Goal: Use online tool/utility: Utilize a website feature to perform a specific function

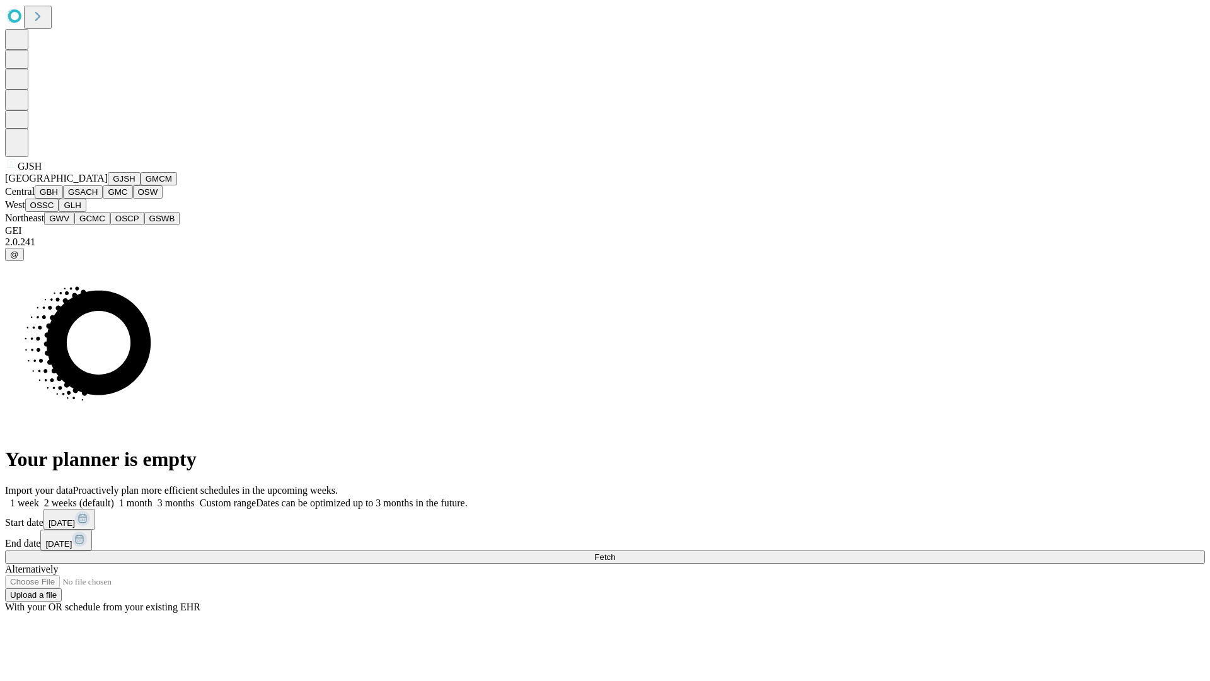
click at [108, 185] on button "GJSH" at bounding box center [124, 178] width 33 height 13
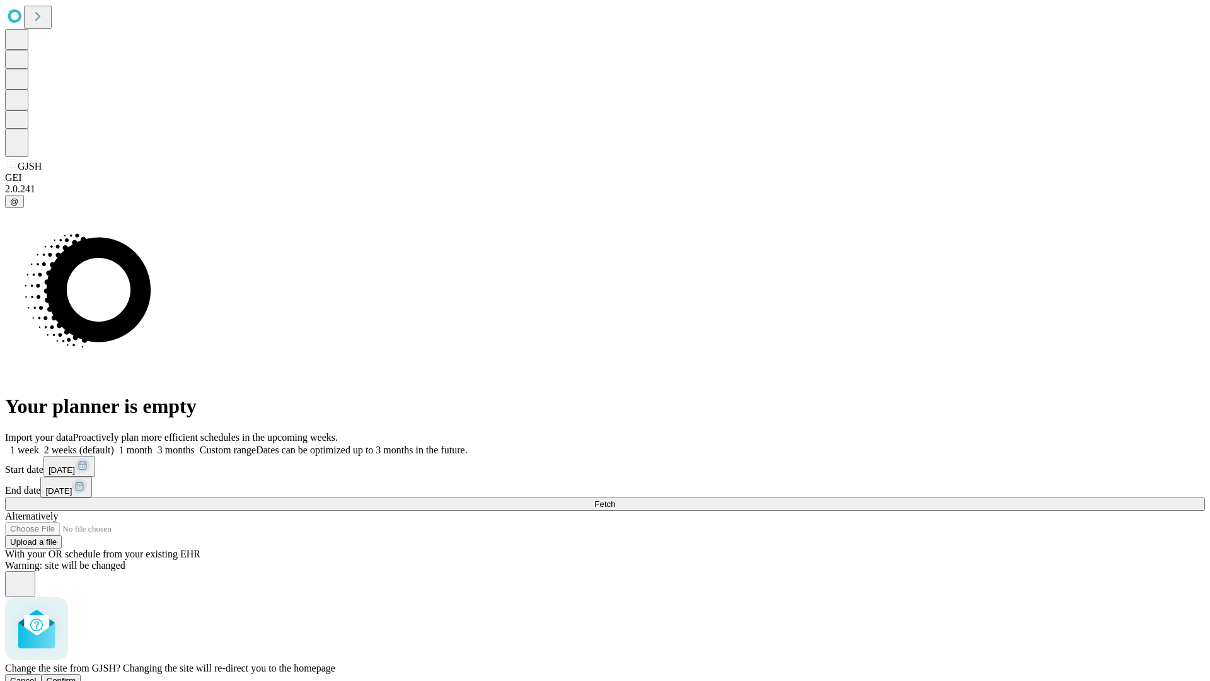
click at [76, 676] on span "Confirm" at bounding box center [62, 680] width 30 height 9
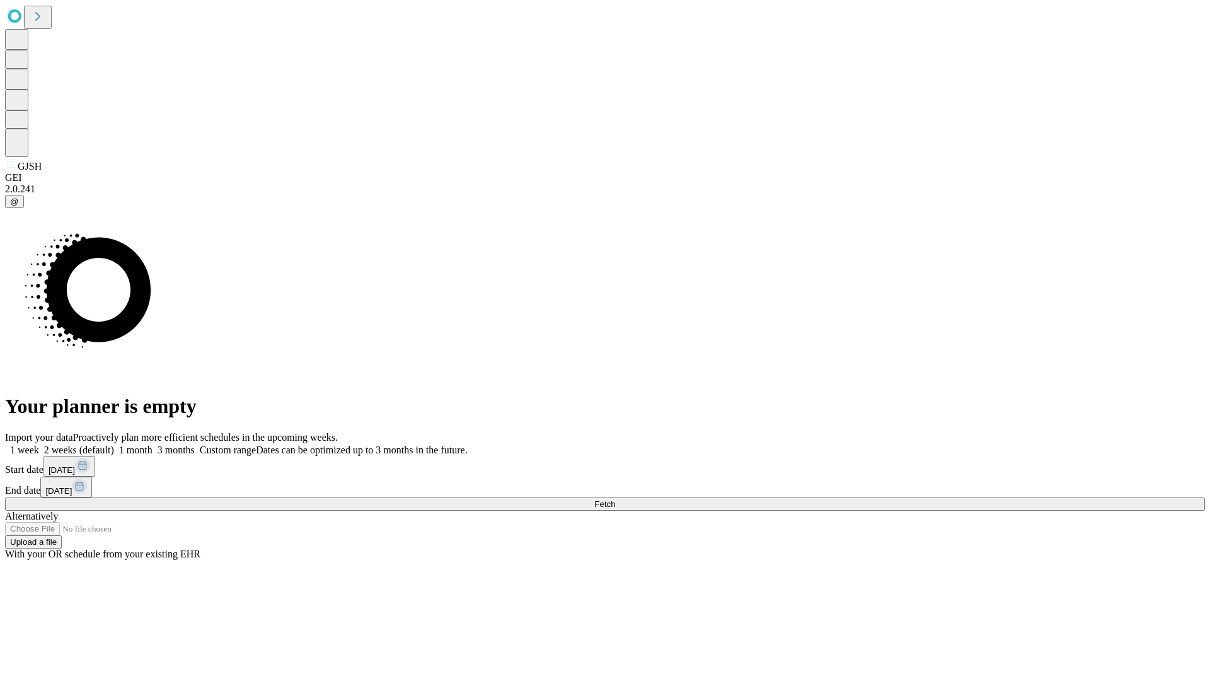
click at [114, 444] on label "2 weeks (default)" at bounding box center [76, 449] width 75 height 11
click at [615, 499] on span "Fetch" at bounding box center [604, 503] width 21 height 9
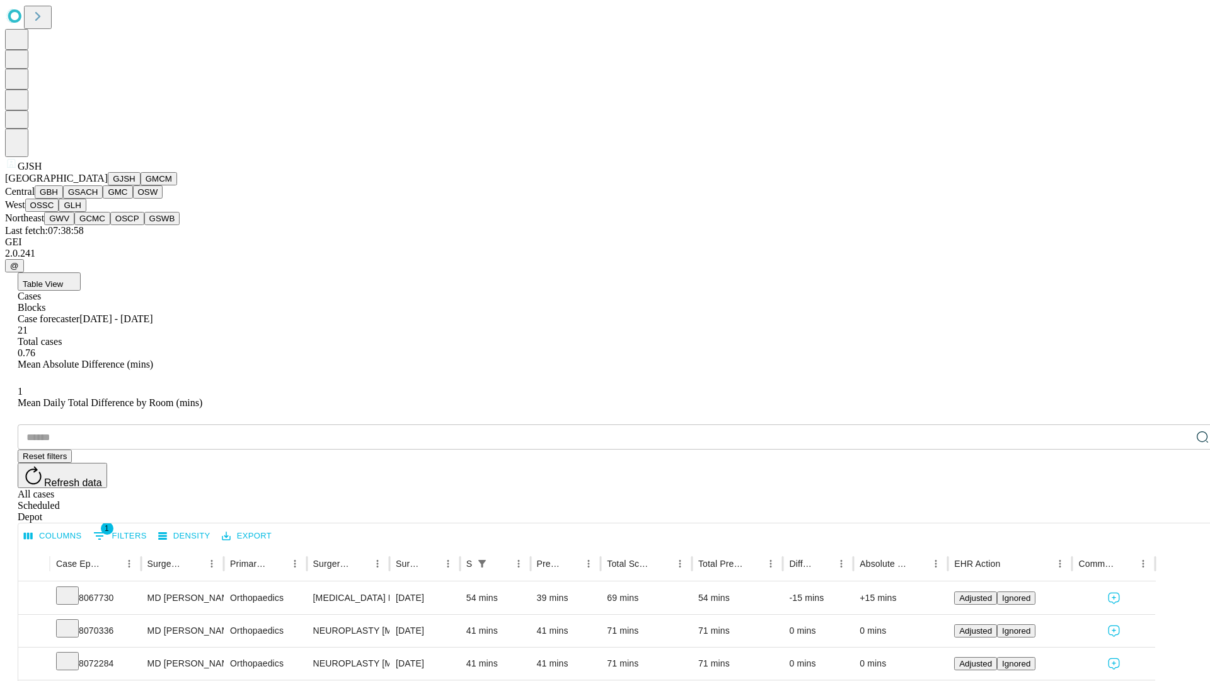
click at [141, 185] on button "GMCM" at bounding box center [159, 178] width 37 height 13
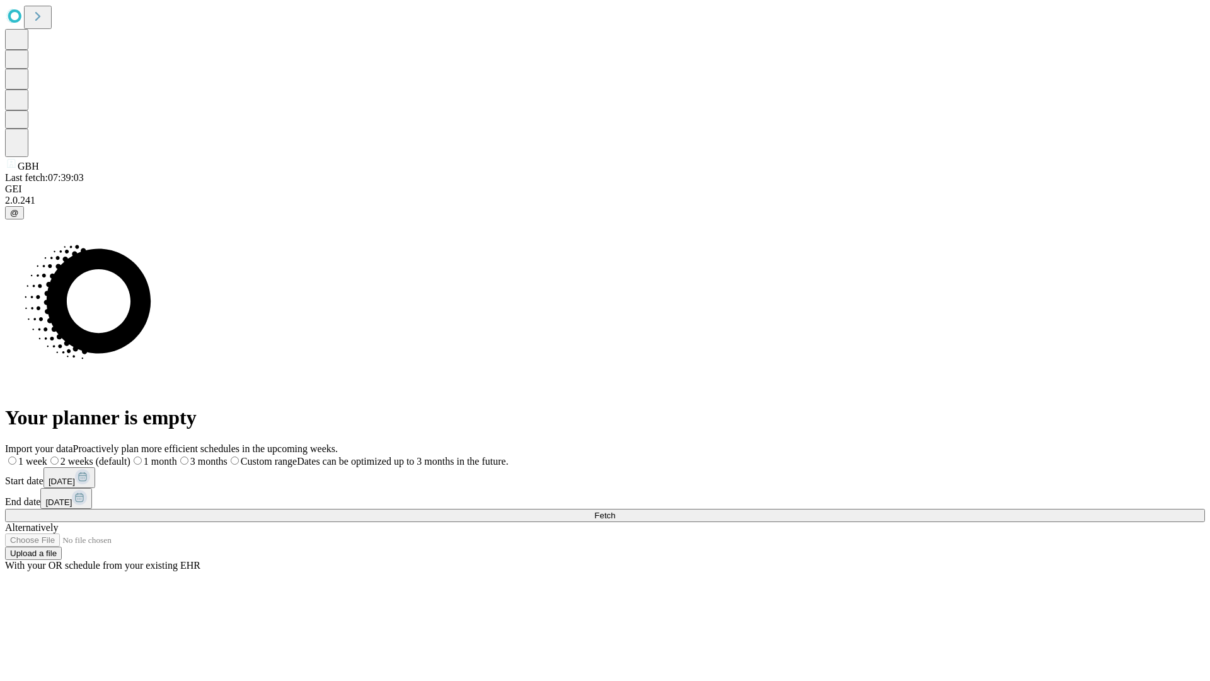
click at [130, 456] on label "2 weeks (default)" at bounding box center [88, 461] width 83 height 11
click at [615, 510] on span "Fetch" at bounding box center [604, 514] width 21 height 9
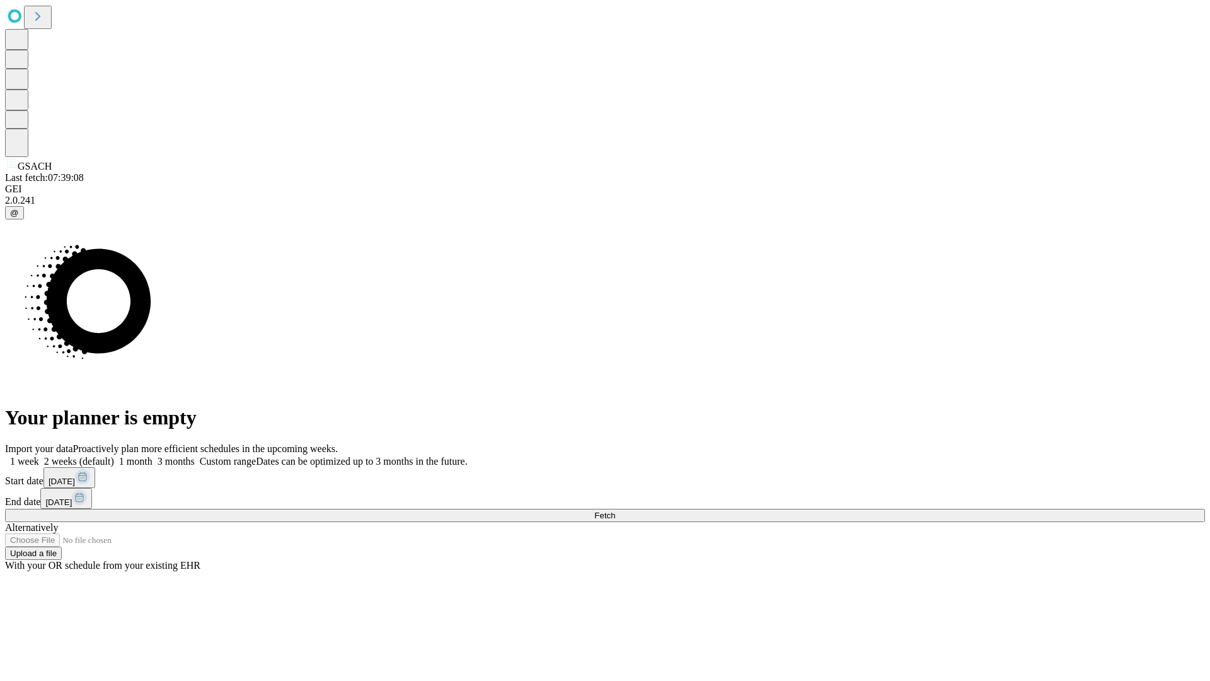
click at [615, 510] on span "Fetch" at bounding box center [604, 514] width 21 height 9
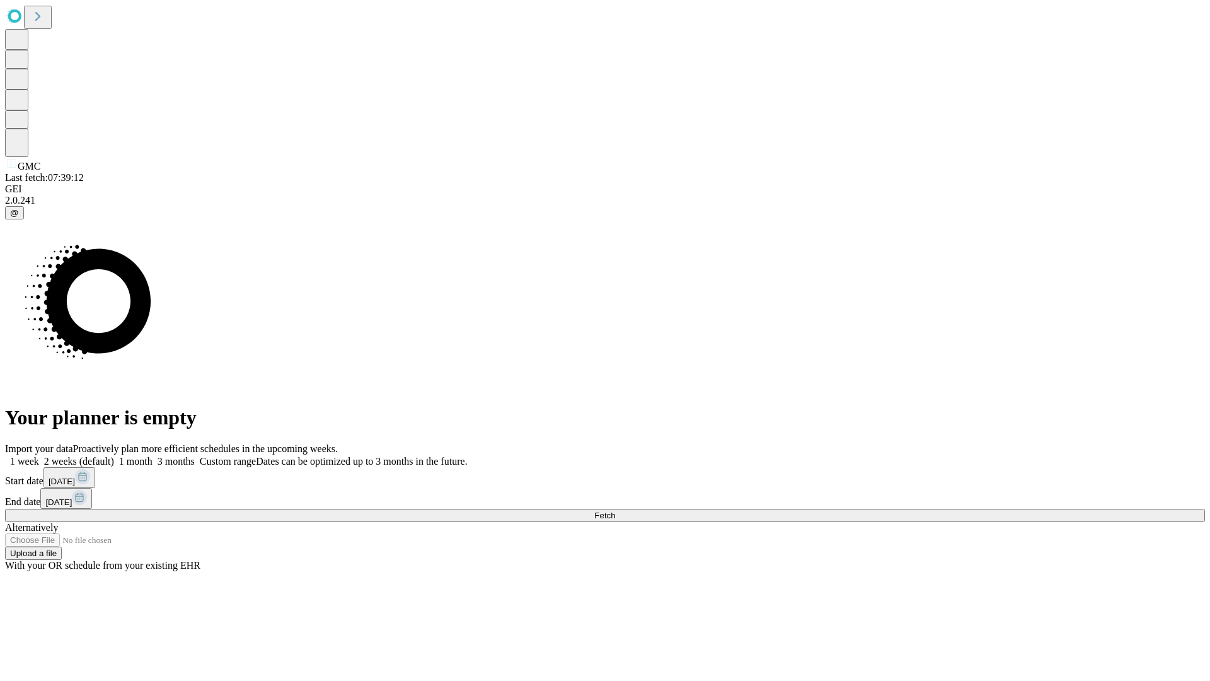
click at [114, 456] on label "2 weeks (default)" at bounding box center [76, 461] width 75 height 11
click at [615, 510] on span "Fetch" at bounding box center [604, 514] width 21 height 9
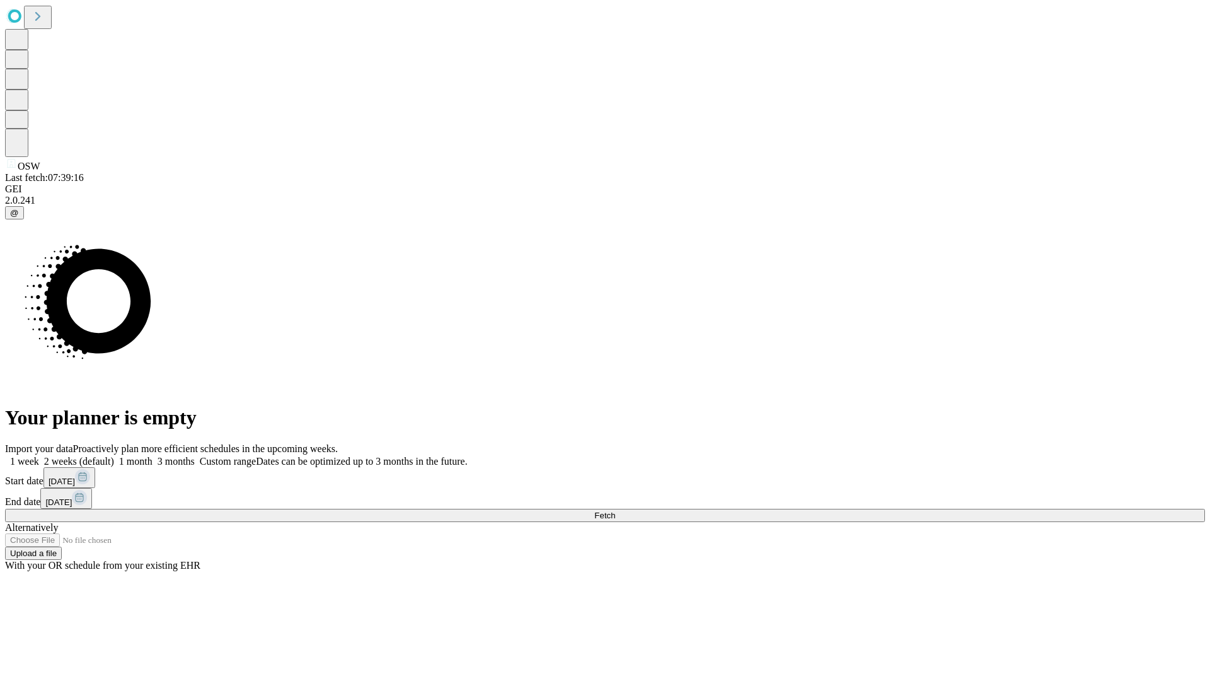
click at [615, 510] on span "Fetch" at bounding box center [604, 514] width 21 height 9
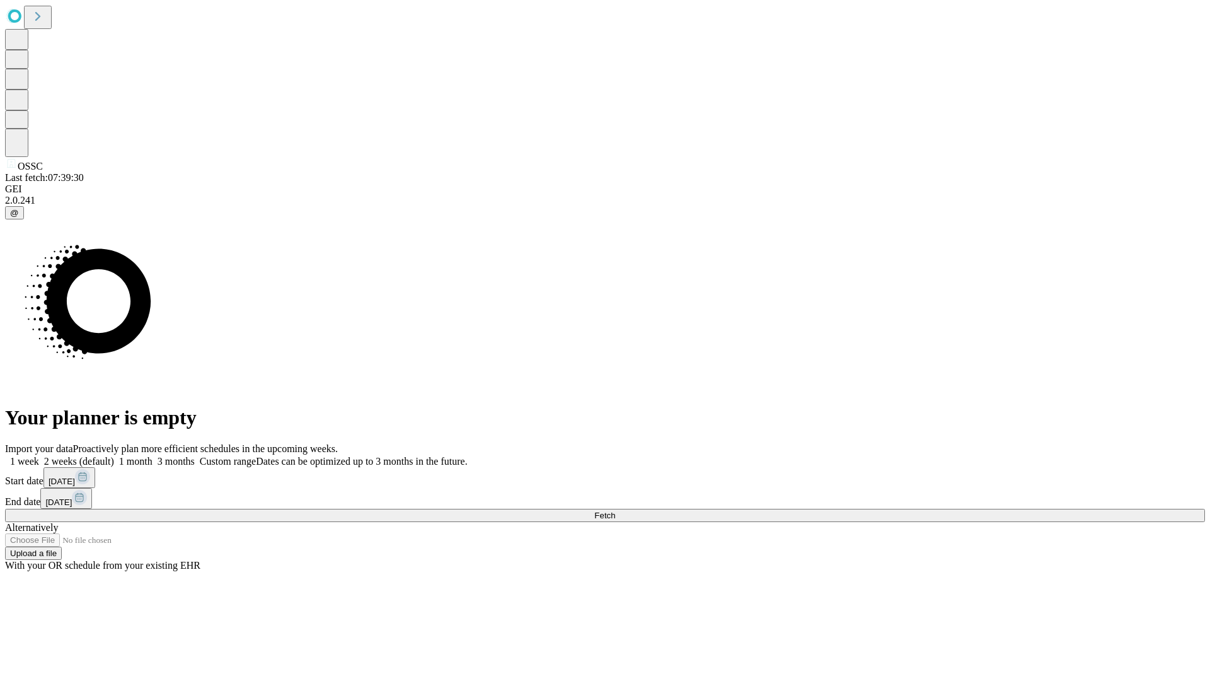
click at [114, 456] on label "2 weeks (default)" at bounding box center [76, 461] width 75 height 11
click at [615, 510] on span "Fetch" at bounding box center [604, 514] width 21 height 9
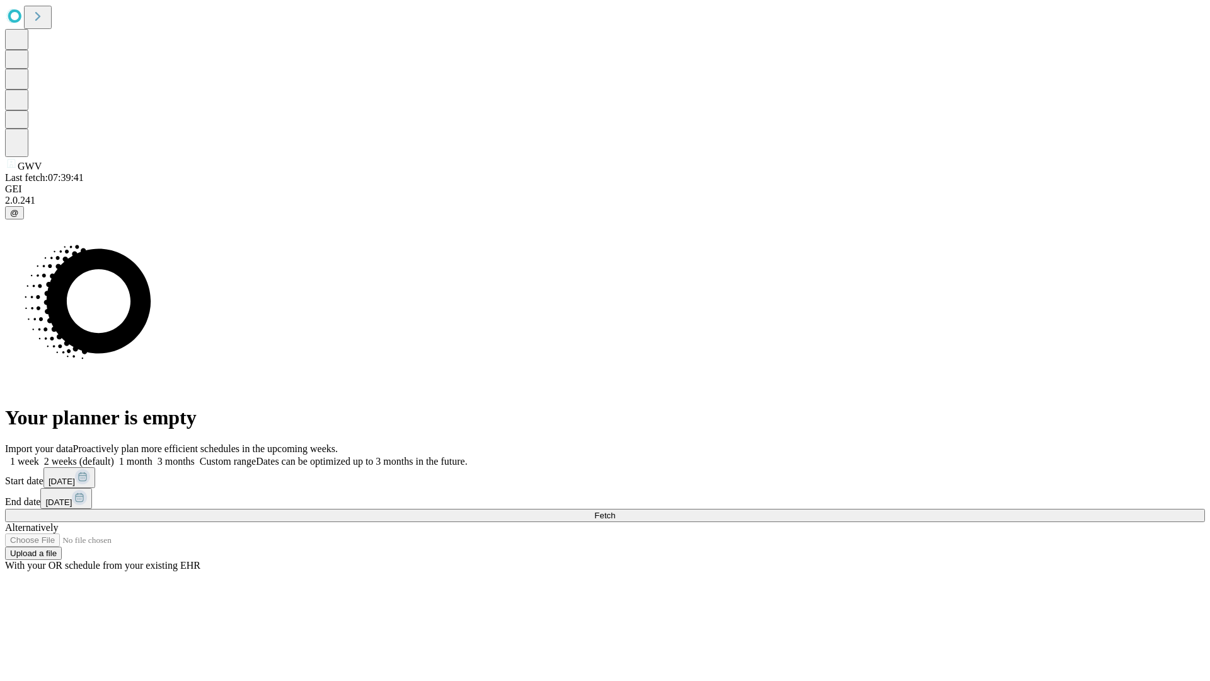
click at [114, 456] on label "2 weeks (default)" at bounding box center [76, 461] width 75 height 11
click at [615, 510] on span "Fetch" at bounding box center [604, 514] width 21 height 9
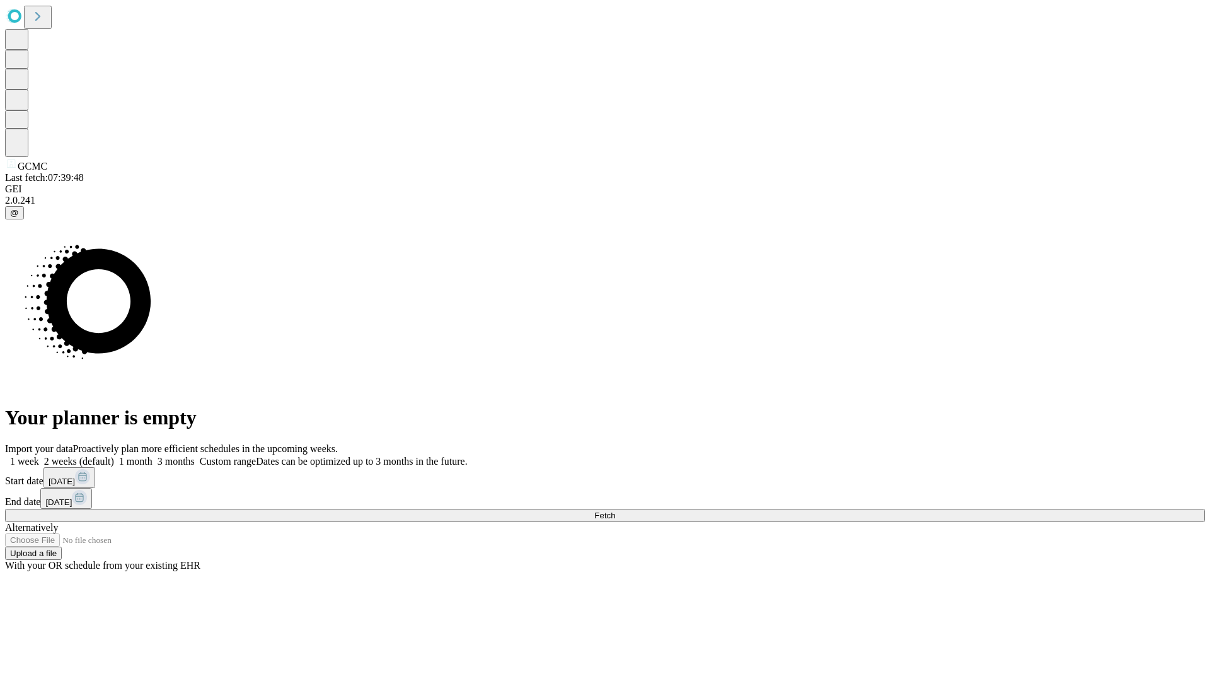
click at [114, 456] on label "2 weeks (default)" at bounding box center [76, 461] width 75 height 11
click at [615, 510] on span "Fetch" at bounding box center [604, 514] width 21 height 9
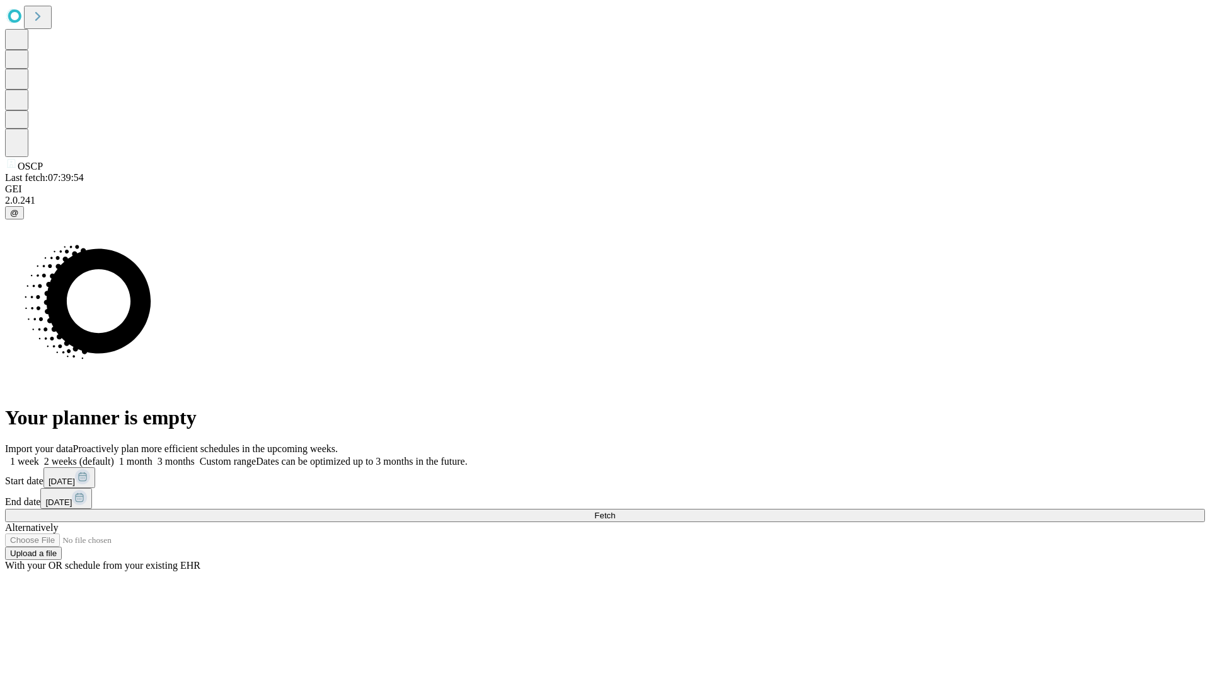
click at [114, 456] on label "2 weeks (default)" at bounding box center [76, 461] width 75 height 11
click at [615, 510] on span "Fetch" at bounding box center [604, 514] width 21 height 9
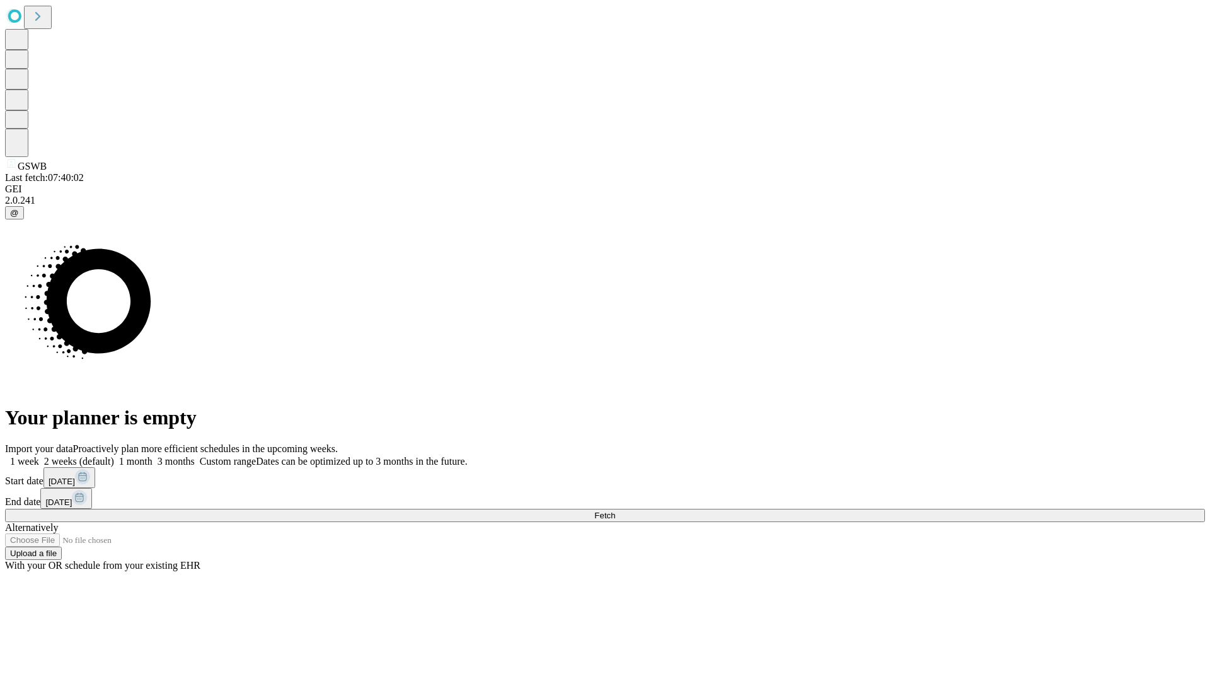
click at [114, 456] on label "2 weeks (default)" at bounding box center [76, 461] width 75 height 11
click at [615, 510] on span "Fetch" at bounding box center [604, 514] width 21 height 9
